Goal: Communication & Community: Ask a question

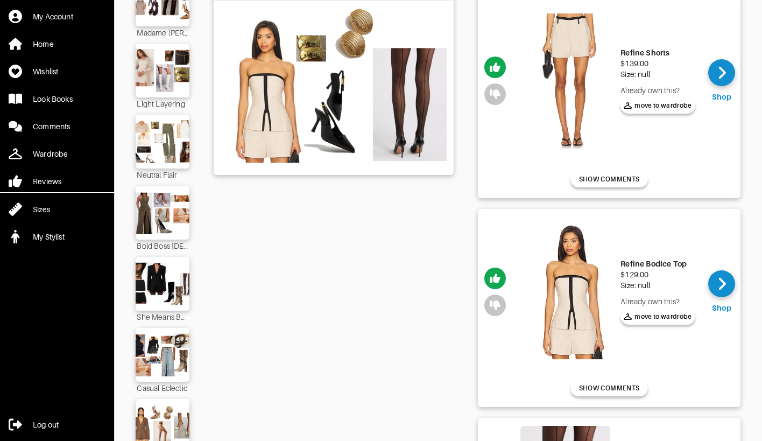
scroll to position [123, 0]
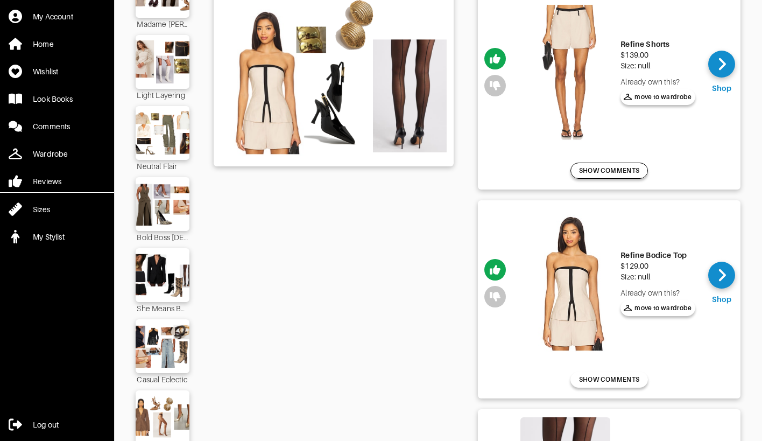
click at [596, 165] on button "SHOW COMMENTS" at bounding box center [610, 171] width 78 height 16
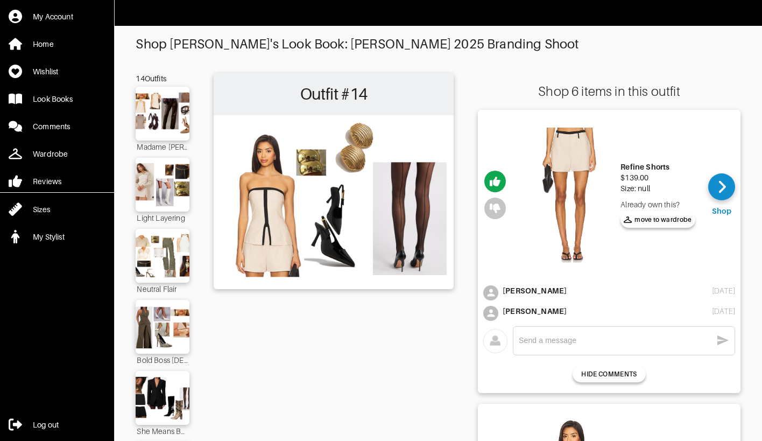
scroll to position [0, 0]
click at [173, 255] on img at bounding box center [163, 255] width 58 height 41
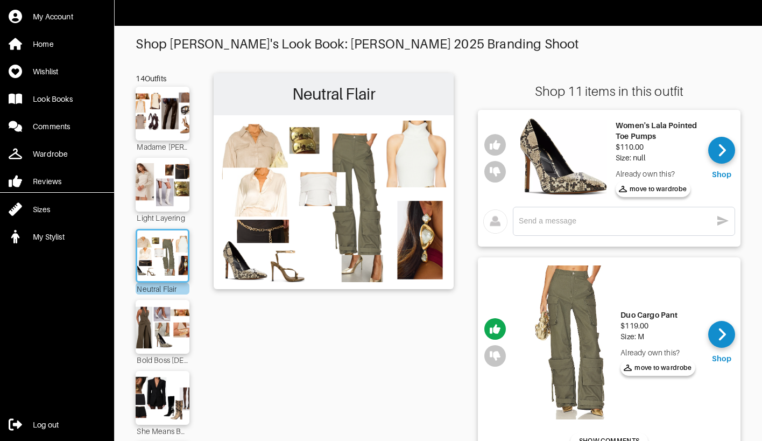
click at [151, 426] on div "She Means Business" at bounding box center [163, 431] width 54 height 12
click at [153, 414] on img at bounding box center [163, 397] width 58 height 41
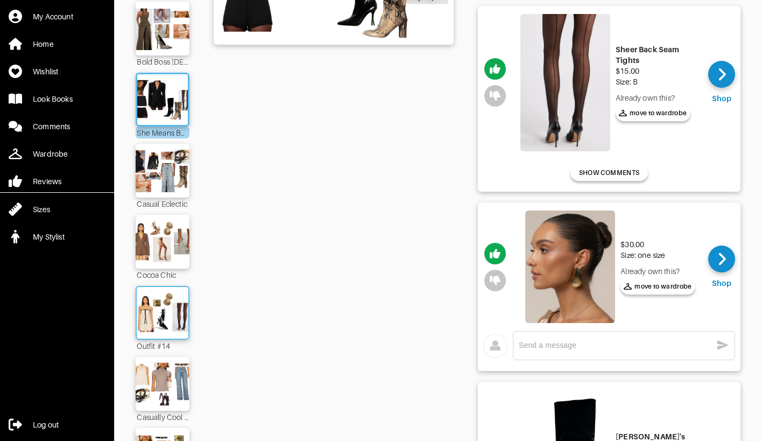
scroll to position [301, 0]
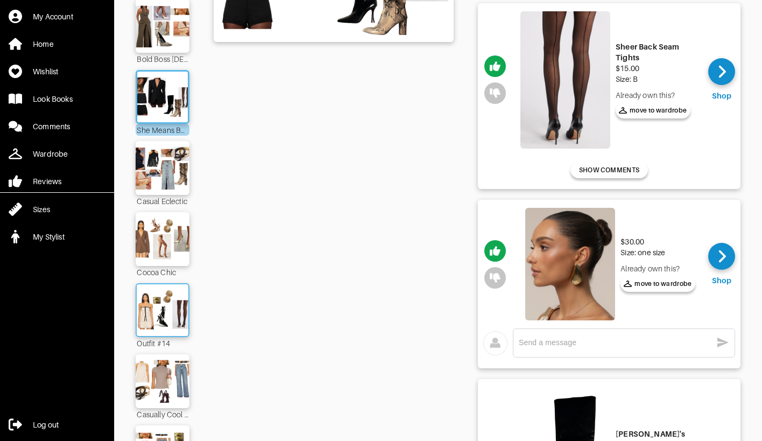
click at [167, 306] on img at bounding box center [163, 310] width 58 height 41
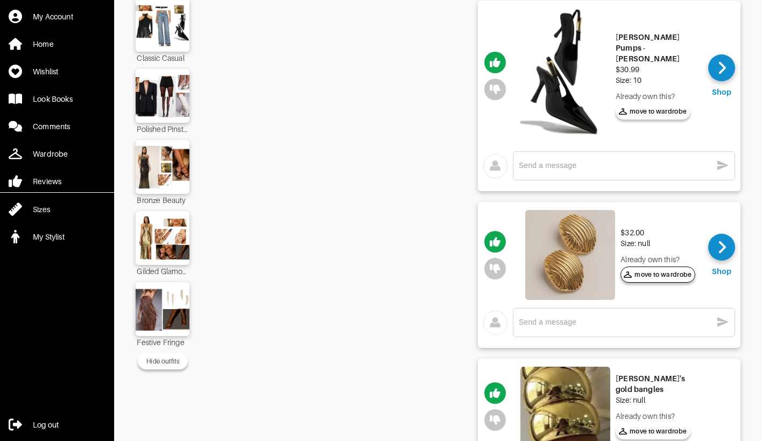
scroll to position [728, 0]
click at [632, 170] on textarea at bounding box center [615, 165] width 193 height 10
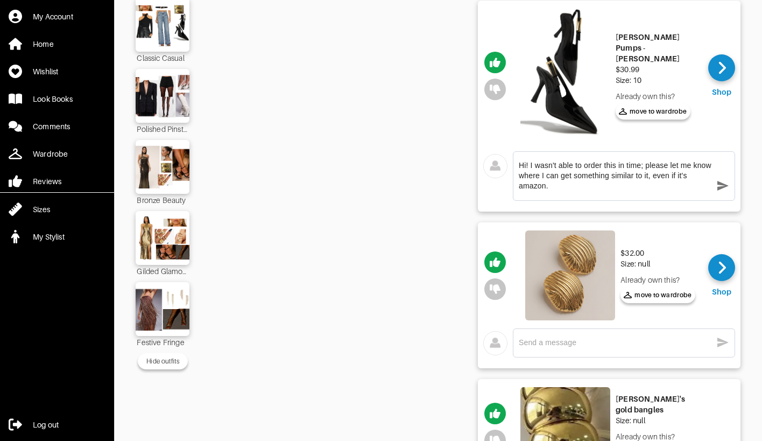
type textarea "Hi! I wasn't able to order this in time; please let me know where I can get som…"
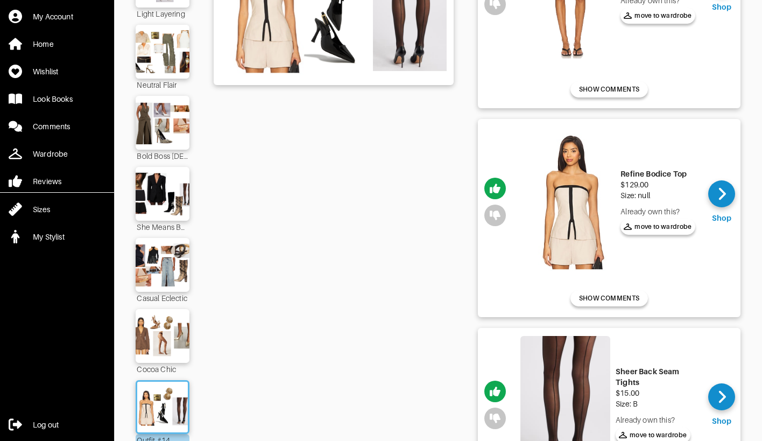
scroll to position [89, 0]
